Goal: Check status: Check status

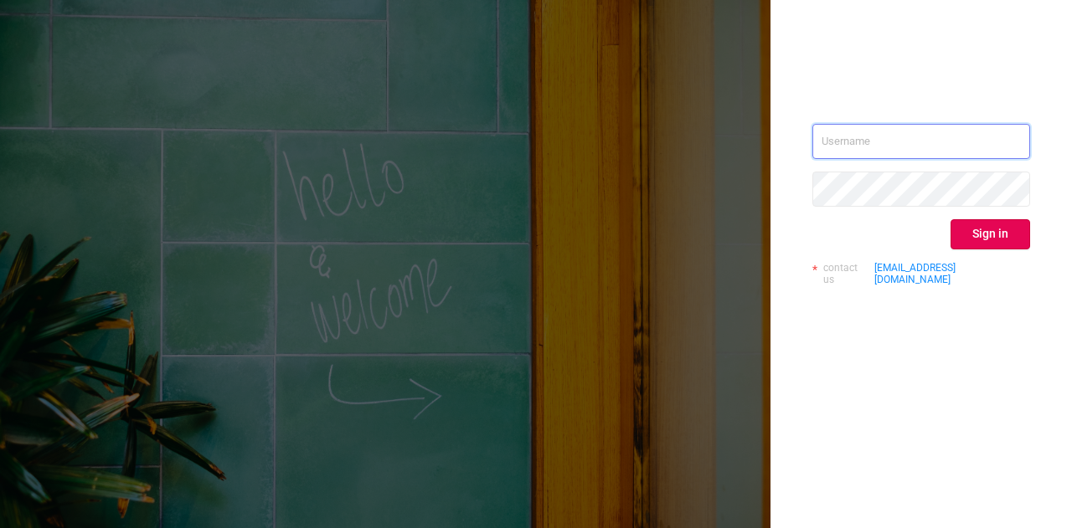
click at [895, 149] on input "text" at bounding box center [921, 141] width 218 height 35
type input "[EMAIL_ADDRESS][DOMAIN_NAME]"
click at [968, 229] on button "Sign in" at bounding box center [990, 234] width 80 height 30
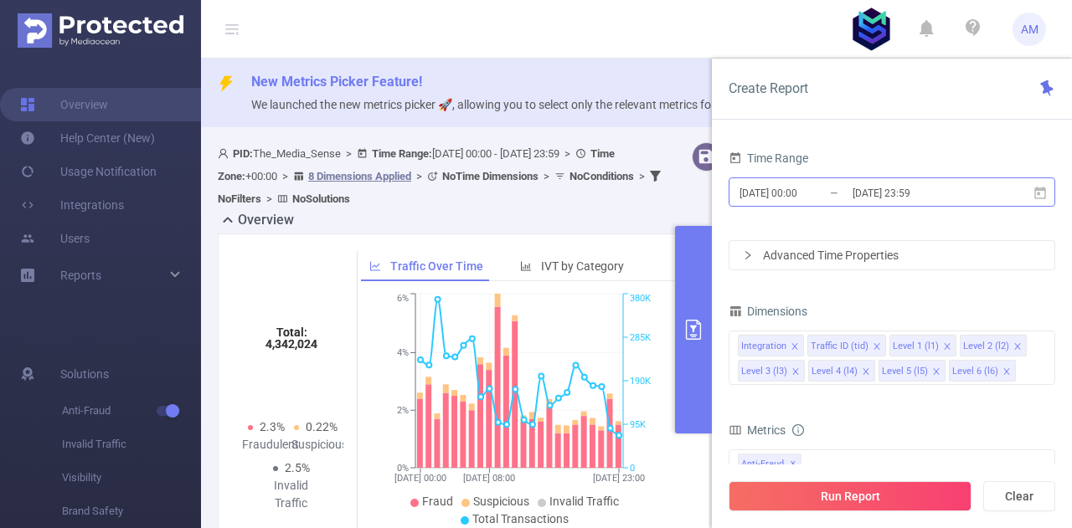
click at [810, 188] on input "[DATE] 00:00" at bounding box center [806, 193] width 136 height 23
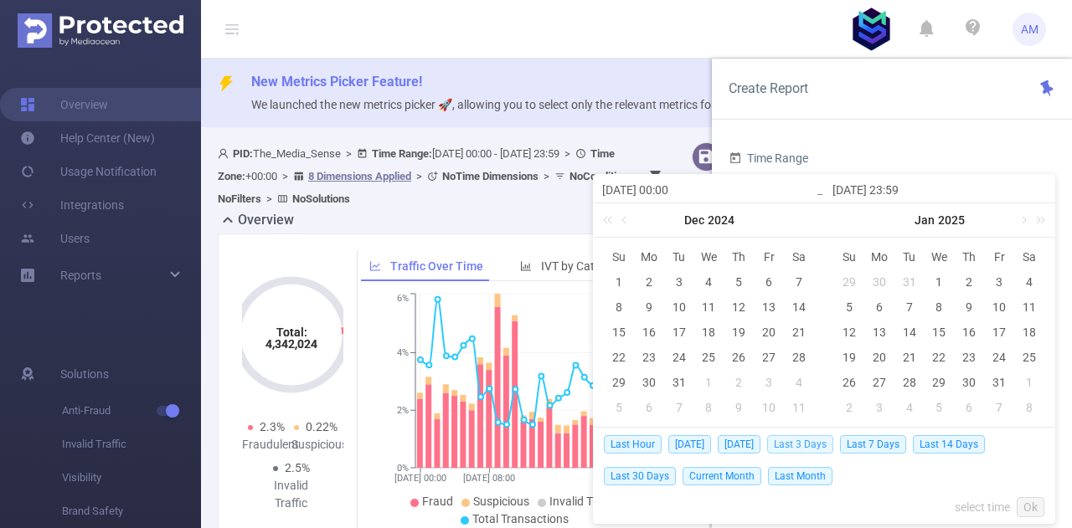
click at [810, 443] on span "Last 3 Days" at bounding box center [800, 444] width 66 height 18
type input "[DATE] 00:00"
type input "[DATE] 23:59"
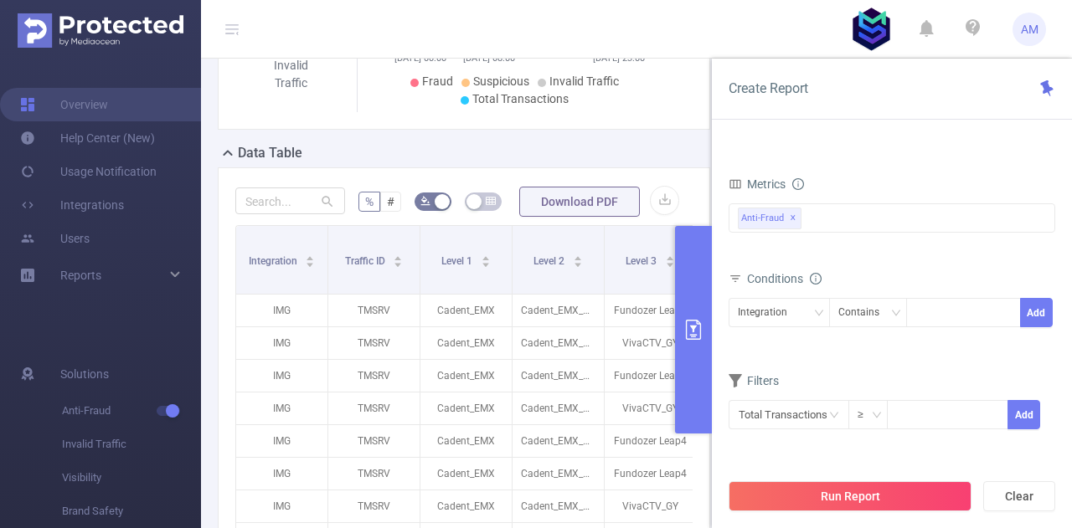
scroll to position [502, 0]
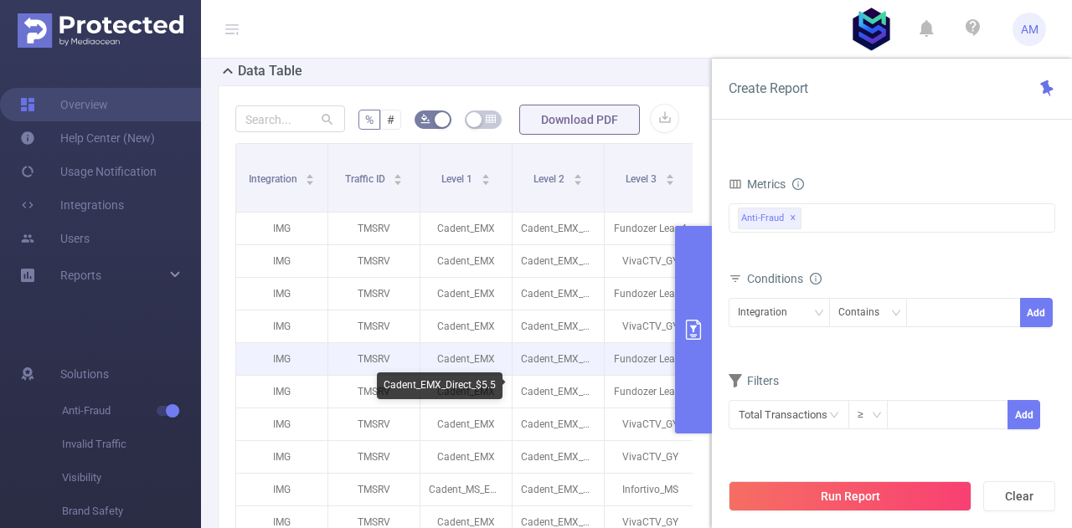
drag, startPoint x: 483, startPoint y: 401, endPoint x: 579, endPoint y: 401, distance: 95.4
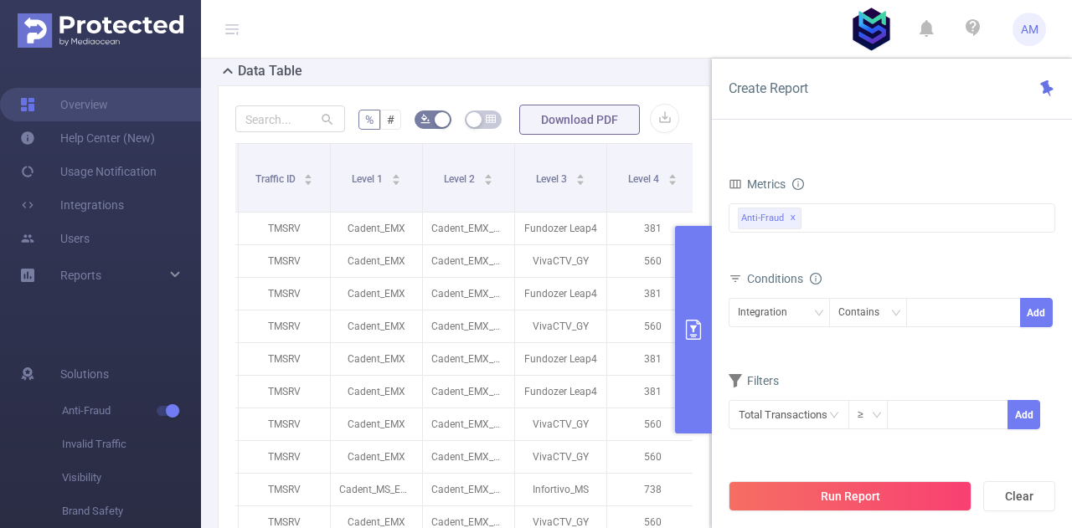
drag, startPoint x: 559, startPoint y: 213, endPoint x: 670, endPoint y: 218, distance: 110.6
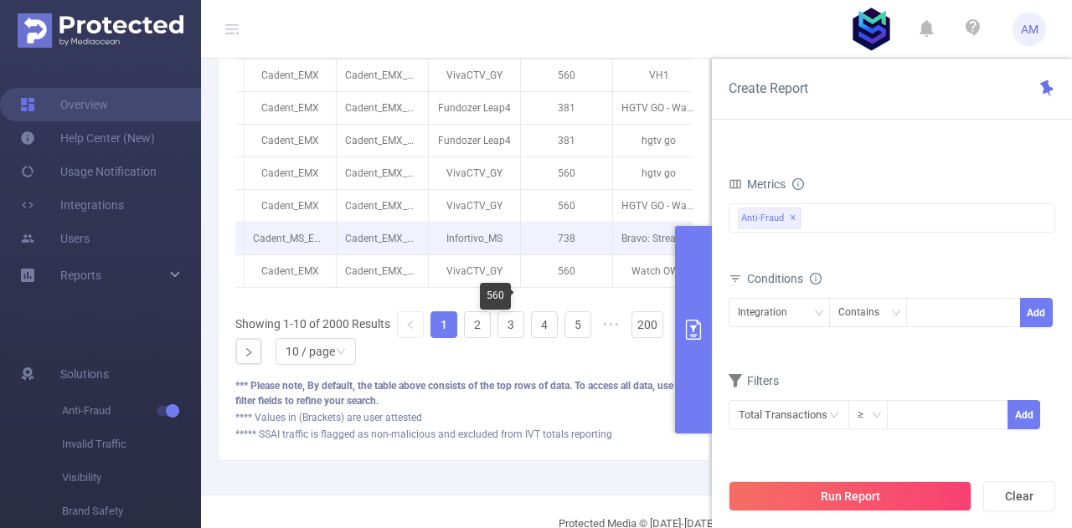
scroll to position [167, 0]
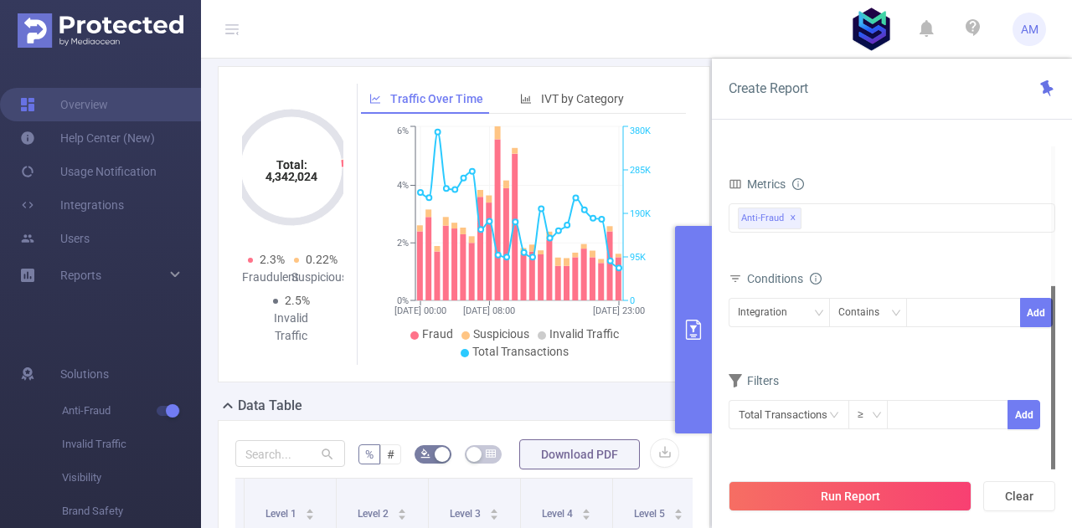
click at [783, 295] on div "Integration Contains Add" at bounding box center [891, 319] width 327 height 48
click at [790, 311] on div "Integration" at bounding box center [768, 313] width 61 height 28
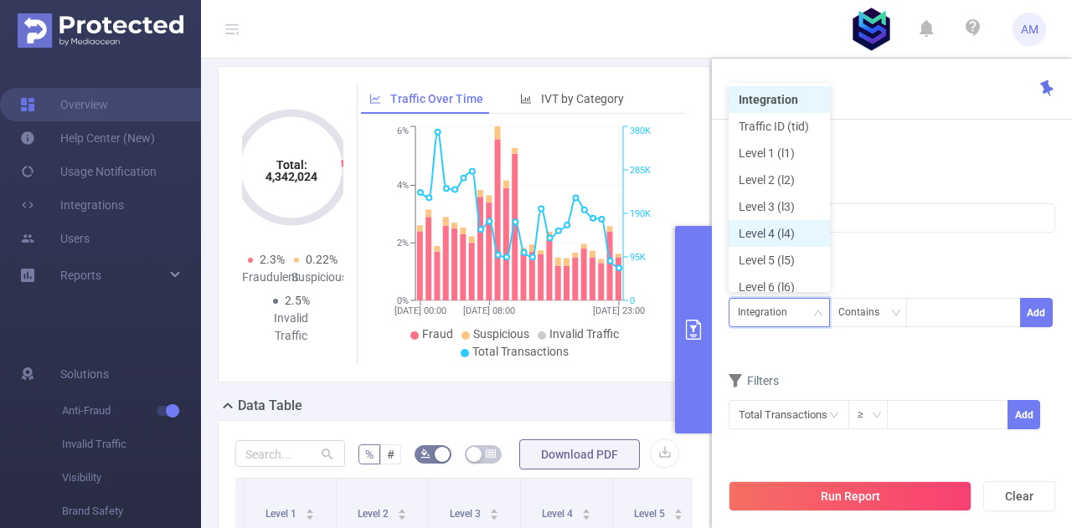
scroll to position [8, 0]
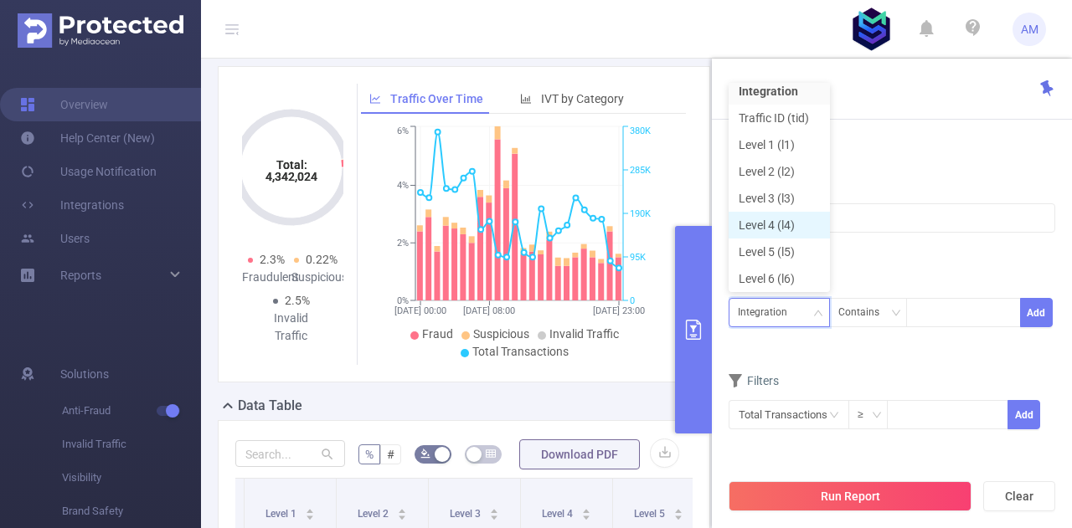
click at [772, 229] on li "Level 4 (l4)" at bounding box center [778, 225] width 101 height 27
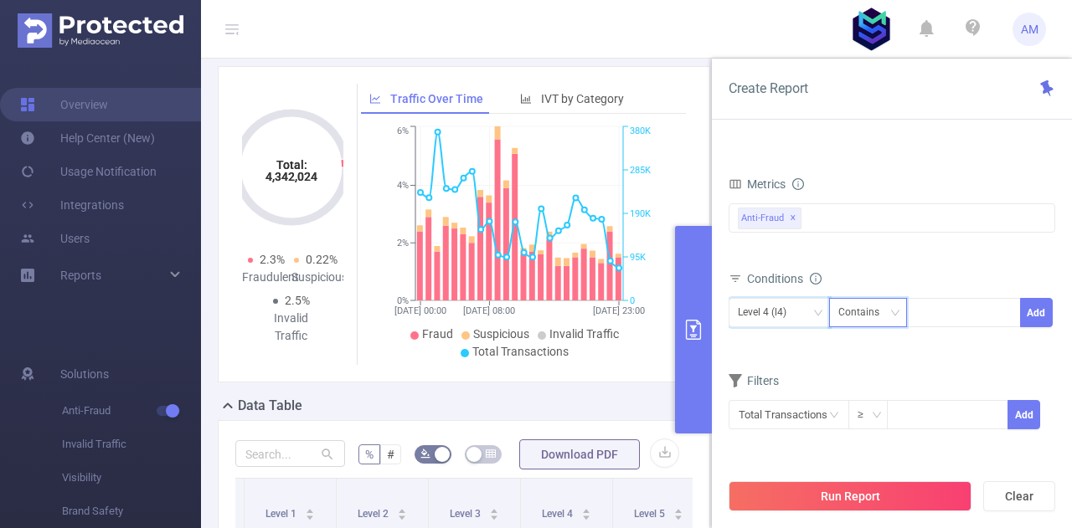
click at [874, 314] on div "Contains" at bounding box center [864, 313] width 53 height 28
click at [864, 374] on li "Is" at bounding box center [883, 371] width 111 height 27
click at [922, 304] on input at bounding box center [919, 313] width 8 height 22
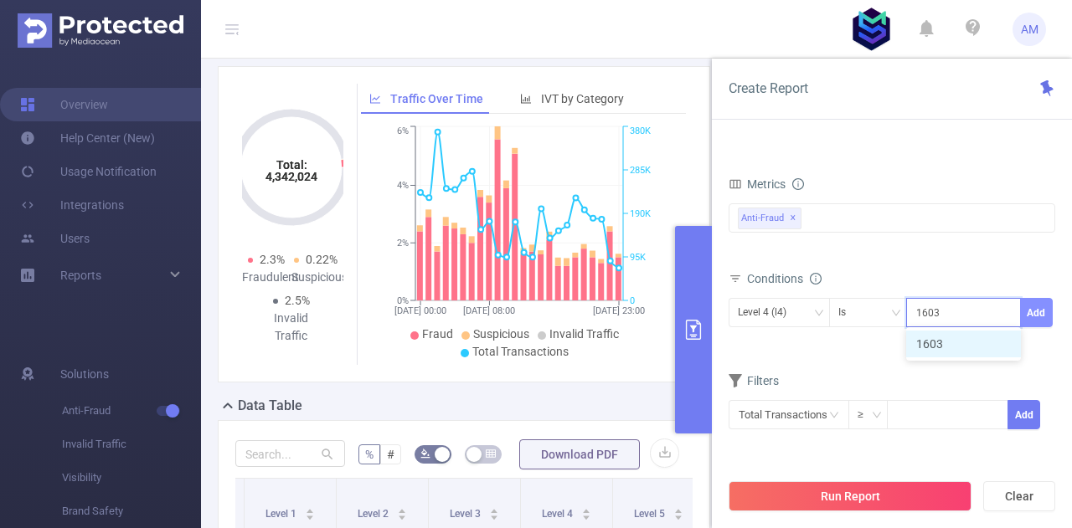
type input "1603"
click at [1040, 302] on button "Add" at bounding box center [1036, 312] width 33 height 29
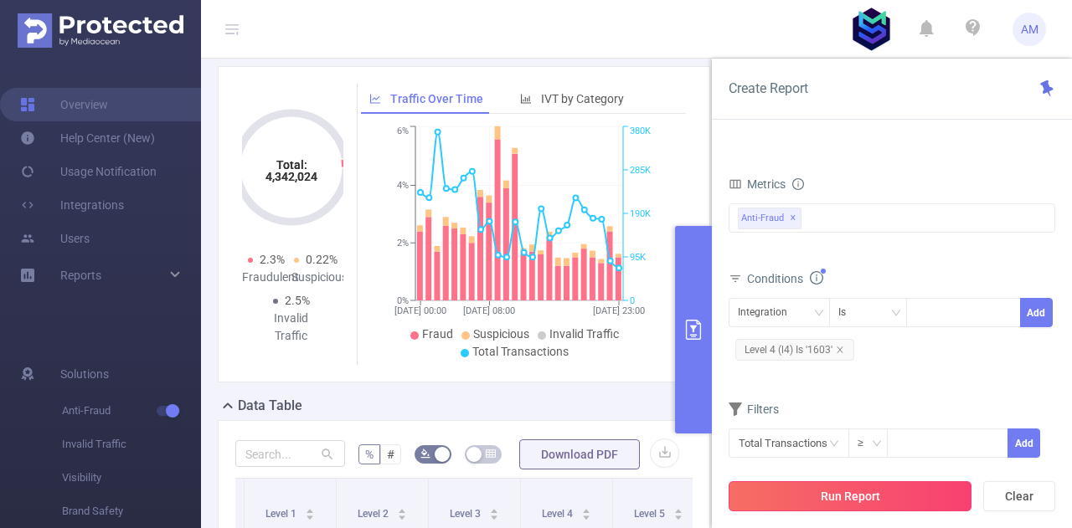
click at [854, 486] on button "Run Report" at bounding box center [849, 496] width 243 height 30
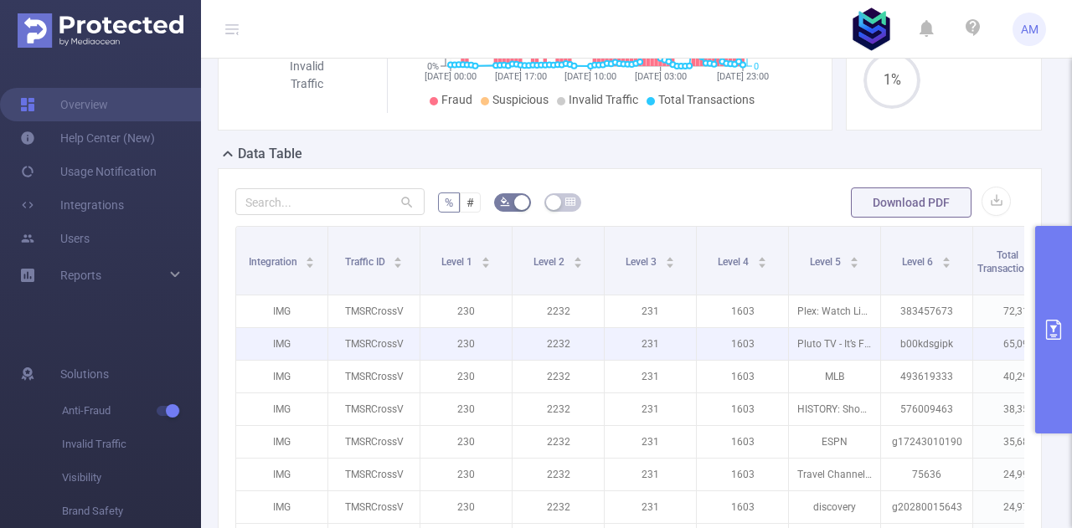
scroll to position [77, 0]
